Goal: Transaction & Acquisition: Purchase product/service

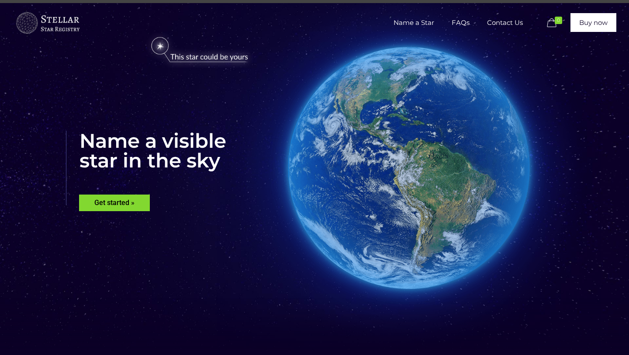
scroll to position [11, 0]
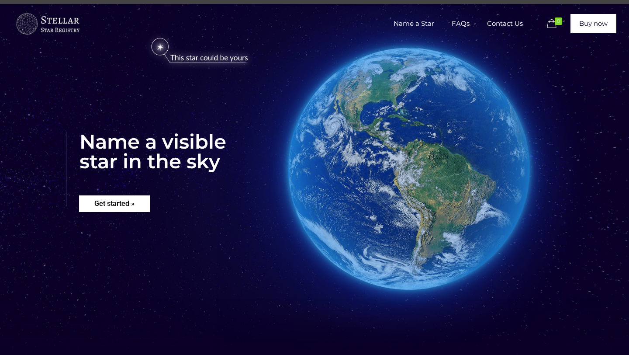
click at [132, 208] on rs-layer "Get started »" at bounding box center [114, 203] width 71 height 17
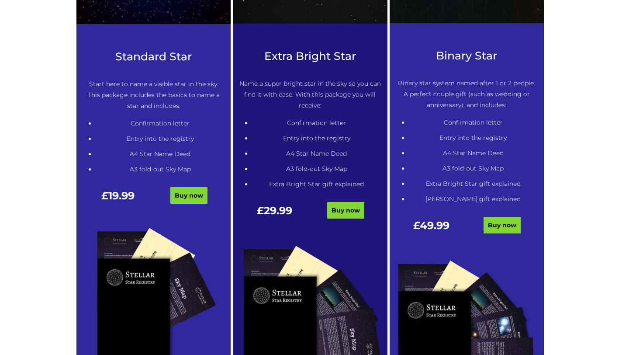
scroll to position [477, 0]
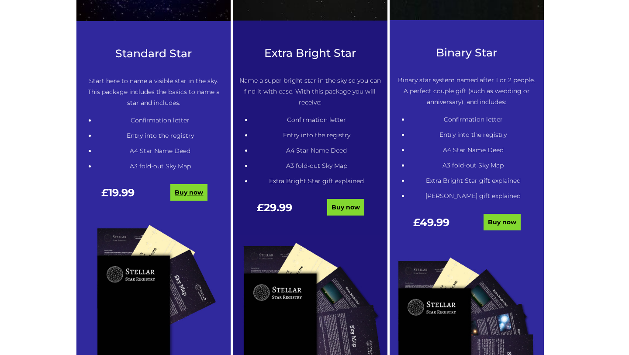
click at [187, 195] on link "Buy now" at bounding box center [188, 192] width 37 height 17
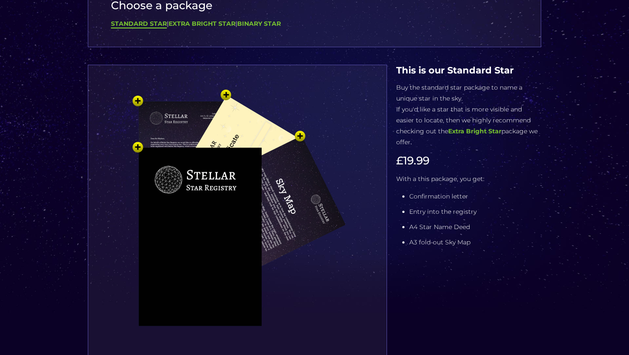
scroll to position [93, 0]
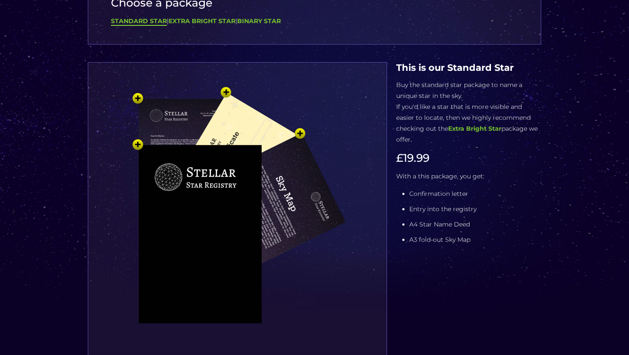
click at [136, 97] on img at bounding box center [237, 228] width 262 height 288
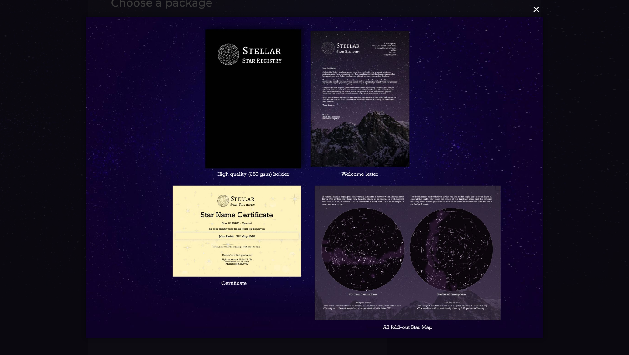
click at [537, 11] on button "×" at bounding box center [314, 9] width 457 height 19
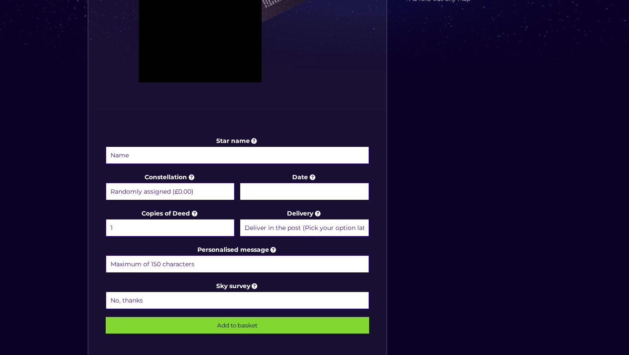
scroll to position [363, 0]
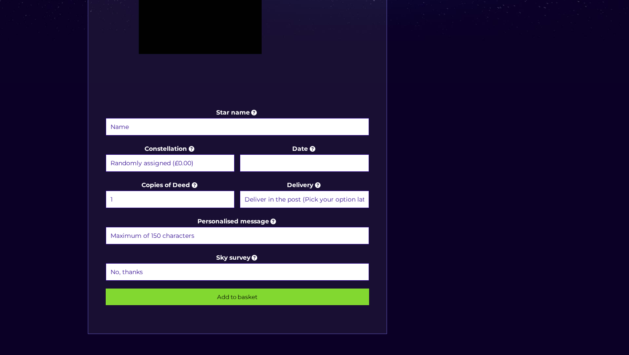
click at [182, 162] on select "Randomly assigned (£0.00) Aquarius - 20 Jan - 18 Feb (+£9.99) Aries - 21 Mar - …" at bounding box center [170, 162] width 129 height 17
click at [204, 156] on select "Randomly assigned (£0.00) Aquarius - 20 Jan - 18 Feb (+£9.99) Aries - 21 Mar - …" at bounding box center [170, 162] width 129 height 17
select select "Ursa Major - For the loving mother (+£9.99)"
click at [106, 154] on select "Randomly assigned (£0.00) Aquarius - 20 Jan - 18 Feb (+£9.99) Aries - 21 Mar - …" at bounding box center [170, 162] width 129 height 17
click at [207, 163] on select "Randomly assigned (£0.00) Aquarius - 20 Jan - 18 Feb (+£9.99) Aries - 21 Mar - …" at bounding box center [170, 162] width 129 height 17
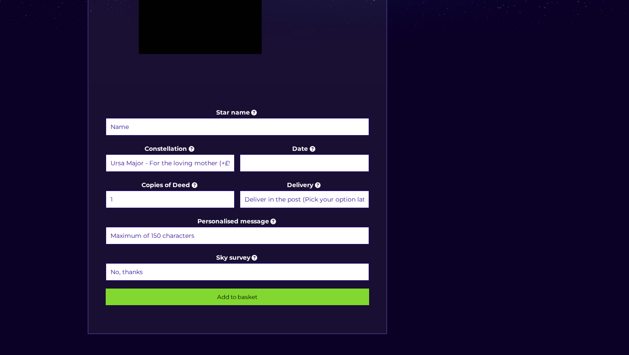
click at [190, 167] on select "Randomly assigned (£0.00) Aquarius - 20 Jan - 18 Feb (+£9.99) Aries - 21 Mar - …" at bounding box center [170, 162] width 129 height 17
click at [106, 154] on select "Randomly assigned (£0.00) Aquarius - 20 Jan - 18 Feb (+£9.99) Aries - 21 Mar - …" at bounding box center [170, 162] width 129 height 17
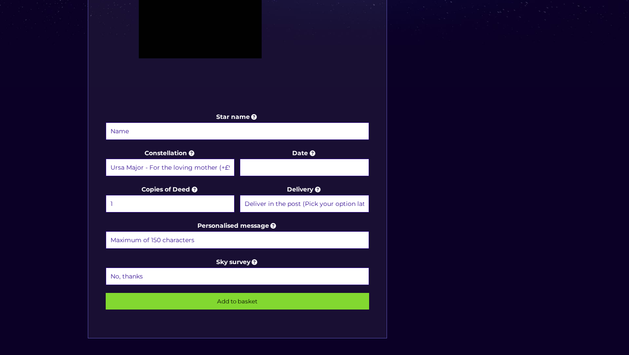
scroll to position [356, 0]
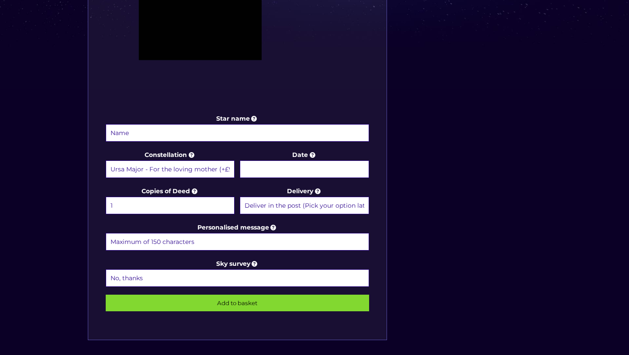
click at [232, 132] on input "Star name" at bounding box center [237, 132] width 263 height 17
click at [106, 294] on input "Add to basket" at bounding box center [237, 302] width 263 height 17
click at [163, 132] on input "Ben MS" at bounding box center [237, 132] width 263 height 17
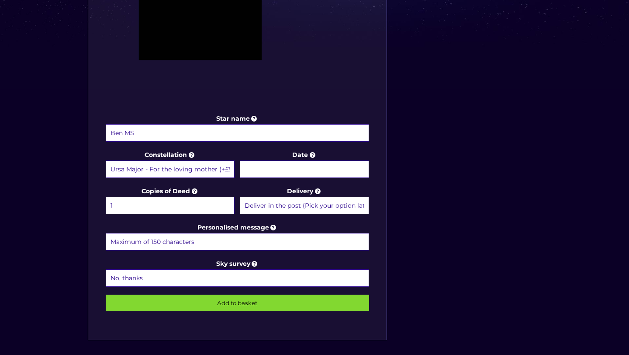
click at [128, 135] on input "Ben MS" at bounding box center [237, 132] width 263 height 17
type input "Ben Smith"
click at [266, 166] on body "Free delivery 💫 Next day FREE on £59+ Name a Star FAQs Contact Us 3 Buy now Cho…" at bounding box center [314, 149] width 629 height 1011
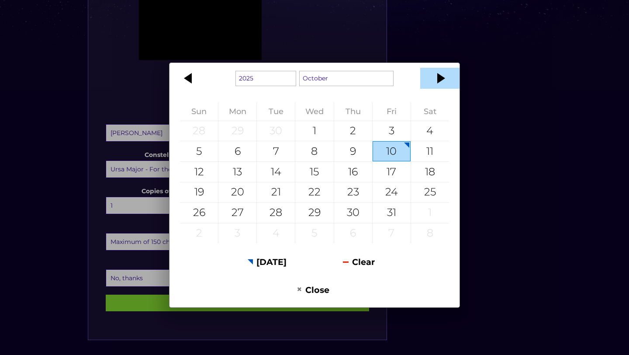
click at [440, 83] on div at bounding box center [439, 78] width 39 height 21
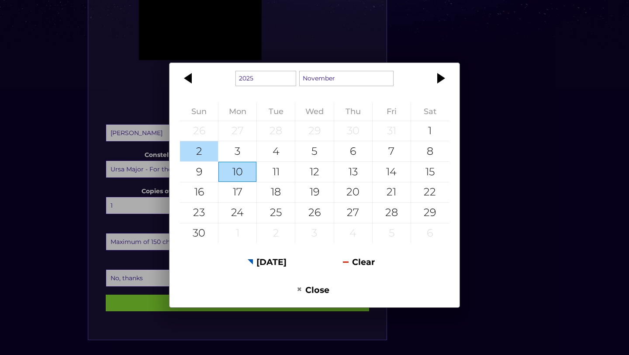
click at [204, 157] on div "2" at bounding box center [199, 151] width 38 height 20
type input "2 November 2025"
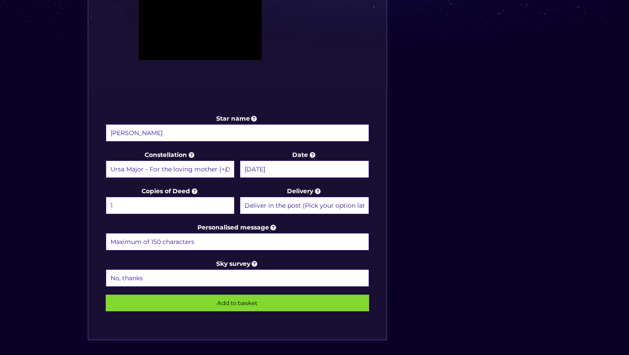
click at [290, 203] on select "Deliver in the post (Pick your option later) Deliver in the post and by Email (…" at bounding box center [304, 205] width 129 height 17
click at [240, 197] on select "Deliver in the post (Pick your option later) Deliver in the post and by Email (…" at bounding box center [304, 205] width 129 height 17
click at [123, 135] on input "Ben Smith" at bounding box center [237, 132] width 263 height 17
type input "Benjamin Smith"
click at [128, 294] on input "Add to basket" at bounding box center [237, 302] width 263 height 17
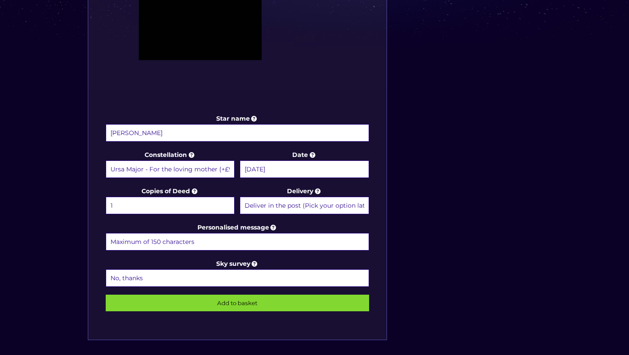
click at [149, 167] on select "Randomly assigned (£0.00) Aquarius - 20 Jan - 18 Feb (+£9.99) Aries - 21 Mar - …" at bounding box center [170, 168] width 129 height 17
select select "Randomly assigned (£0.00)"
click at [106, 160] on select "Randomly assigned (£0.00) Aquarius - 20 Jan - 18 Feb (+£9.99) Aries - 21 Mar - …" at bounding box center [170, 168] width 129 height 17
click at [261, 299] on input "Add to basket" at bounding box center [237, 302] width 263 height 17
click at [146, 200] on select "1 2 (+£4.99) 3 (+£9.49) 4 (+£13.99) 5 (+£18.49) 6 (+£22.99) 7 (+£27.49) 8 (+£31…" at bounding box center [170, 205] width 129 height 17
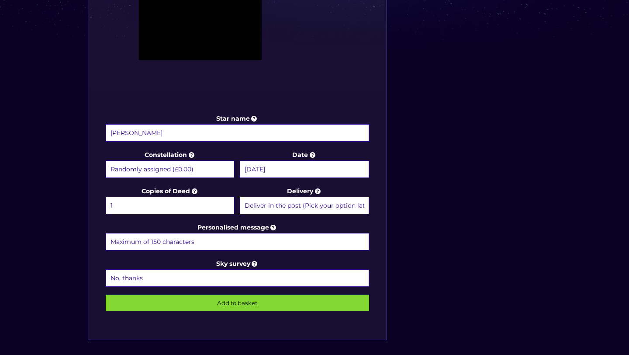
click at [218, 273] on select "No, thanks 1 (+£6.99) 2 (+£11.99) 3 (+£16.99) 4 (+£21.99) 5 (+£26.99) 6 (+£31.9…" at bounding box center [237, 277] width 263 height 17
click at [302, 241] on input "Personalised message" at bounding box center [237, 241] width 263 height 17
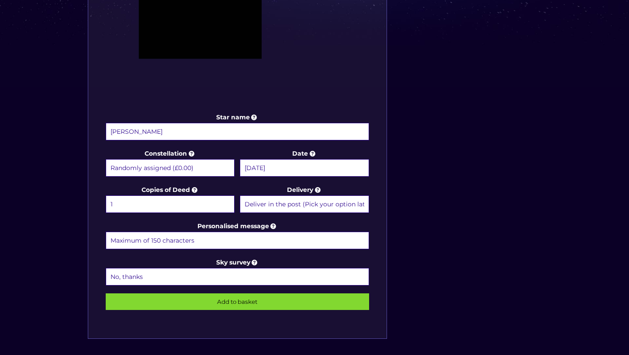
click at [216, 162] on select "Randomly assigned (£0.00) Aquarius - 20 Jan - 18 Feb (+£9.99) Aries - 21 Mar - …" at bounding box center [170, 167] width 129 height 17
click at [106, 159] on select "Randomly assigned (£0.00) Aquarius - 20 Jan - 18 Feb (+£9.99) Aries - 21 Mar - …" at bounding box center [170, 167] width 129 height 17
click at [162, 298] on input "Add to basket" at bounding box center [237, 301] width 263 height 17
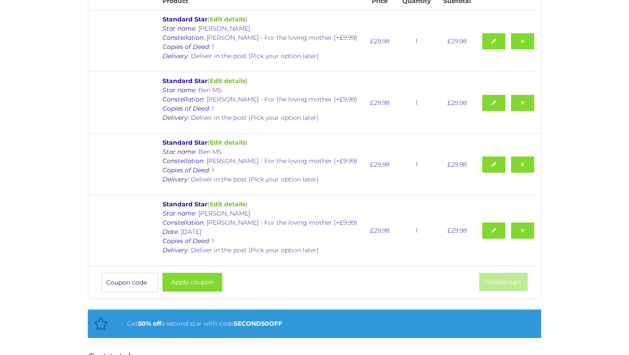
scroll to position [29, 0]
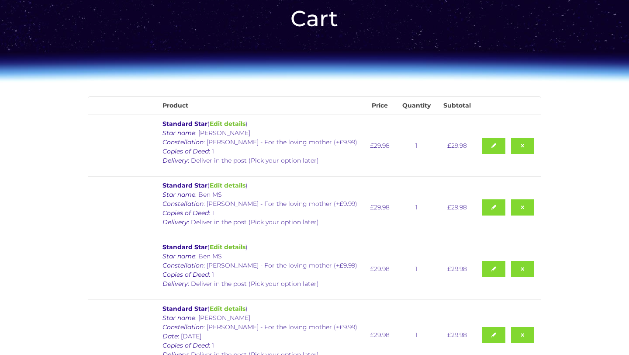
scroll to position [259, 0]
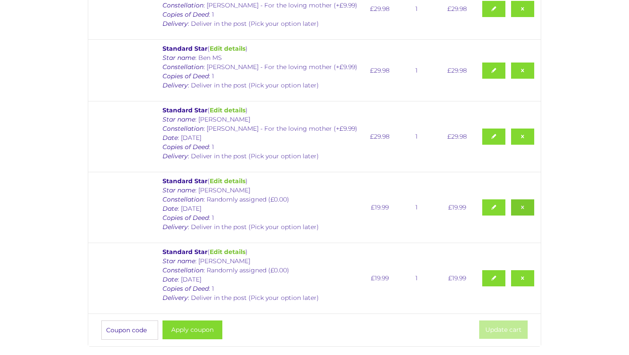
click at [523, 205] on link "Remove this item" at bounding box center [523, 207] width 24 height 16
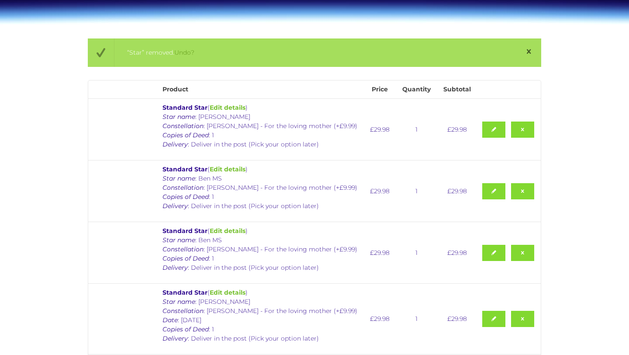
scroll to position [113, 0]
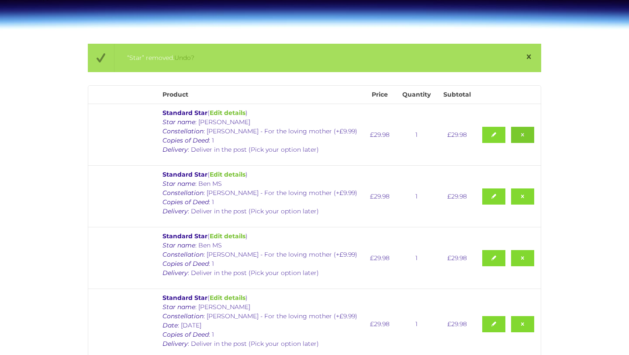
click at [521, 128] on link "Remove this item" at bounding box center [523, 135] width 24 height 16
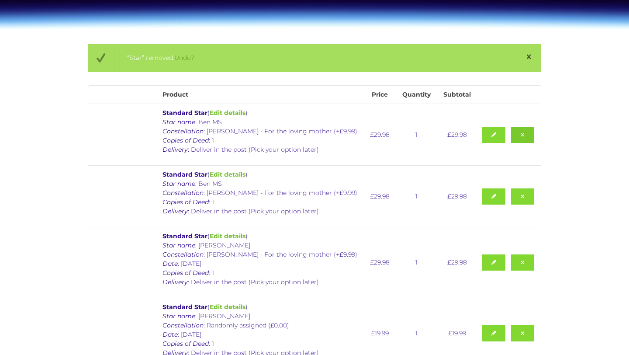
click at [522, 129] on link "Remove this item" at bounding box center [523, 135] width 24 height 16
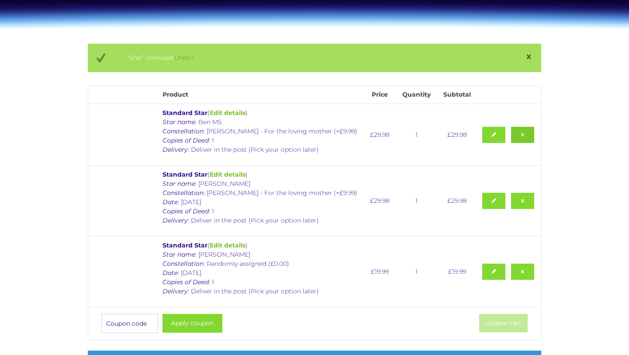
click at [522, 129] on link "Remove this item" at bounding box center [523, 135] width 24 height 16
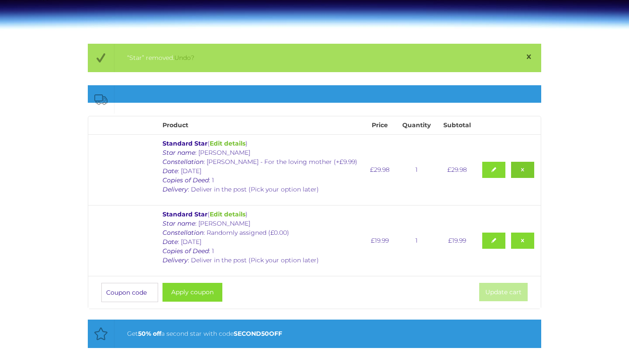
click at [529, 167] on link "Remove this item" at bounding box center [523, 170] width 24 height 16
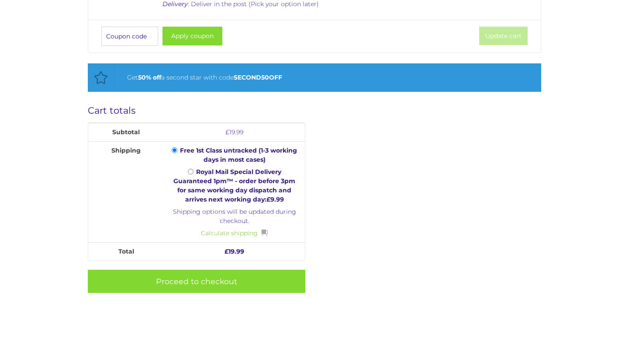
scroll to position [372, 0]
